Goal: Information Seeking & Learning: Learn about a topic

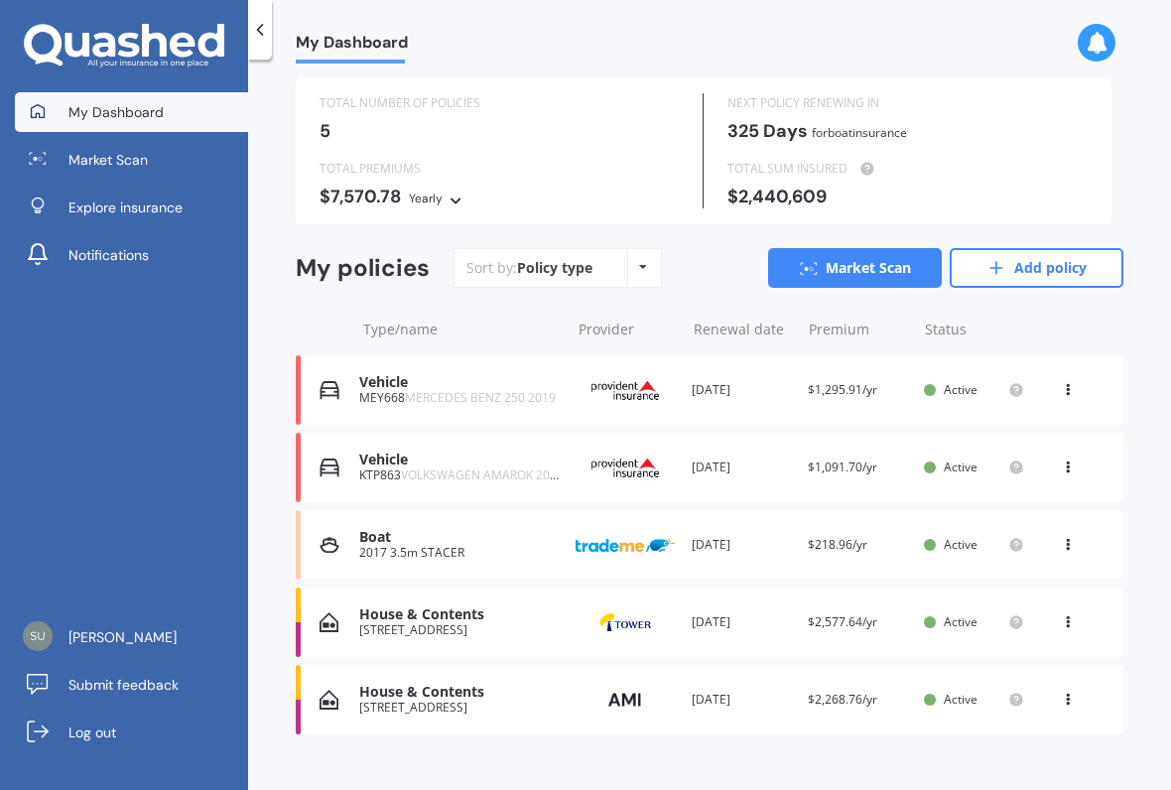
scroll to position [45, 0]
click at [107, 161] on span "Market Scan" at bounding box center [107, 160] width 79 height 20
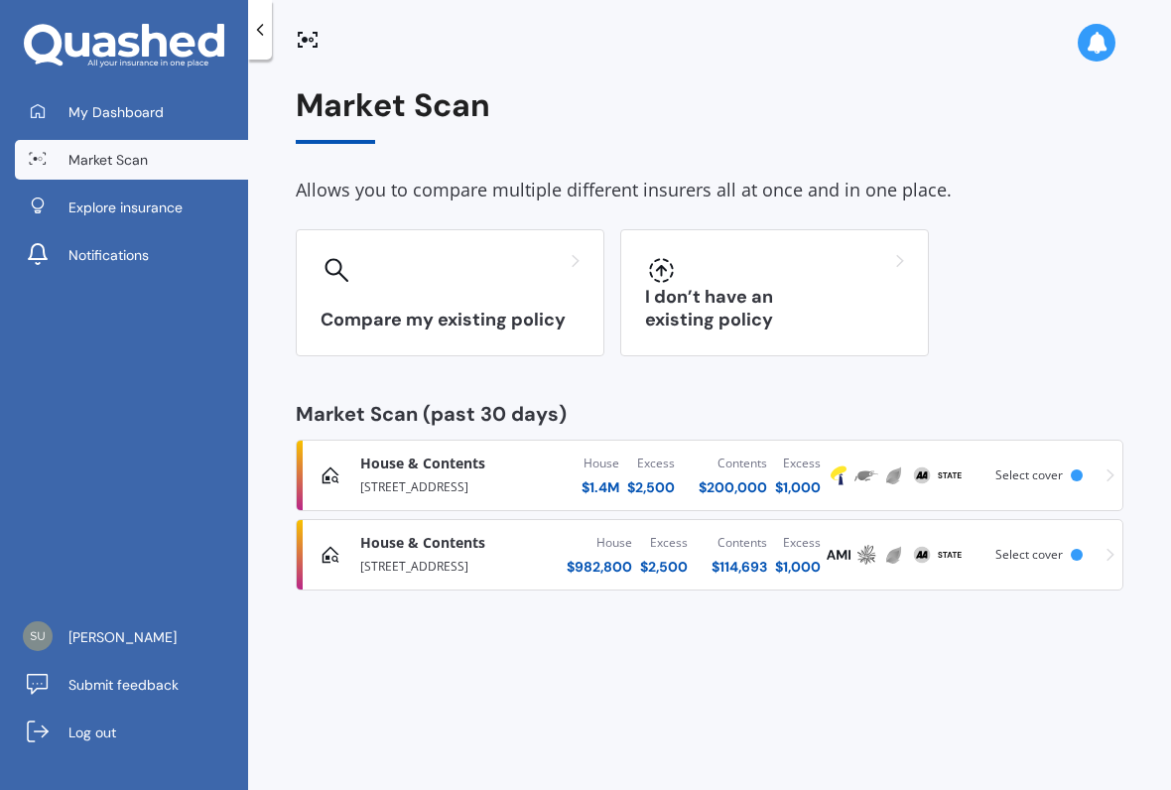
click at [690, 297] on div "I don’t have an existing policy" at bounding box center [774, 292] width 309 height 127
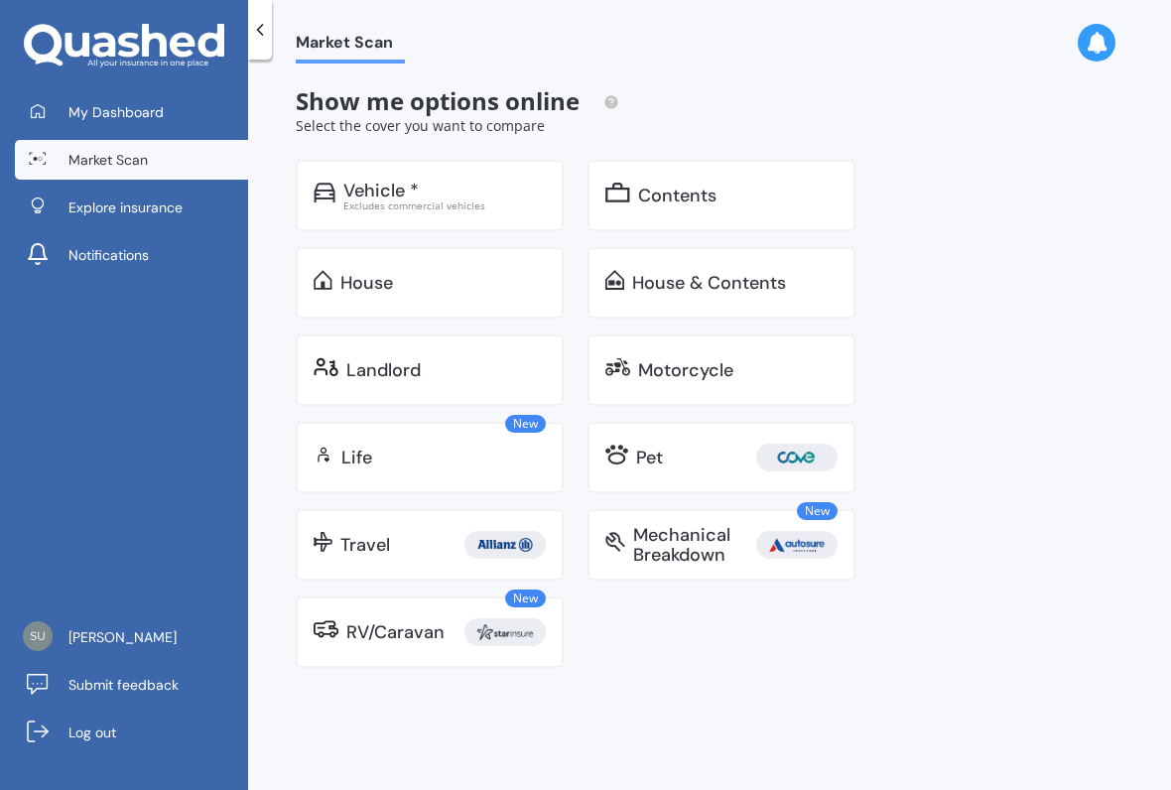
click at [623, 462] on img at bounding box center [617, 455] width 23 height 20
